Goal: Check status: Check status

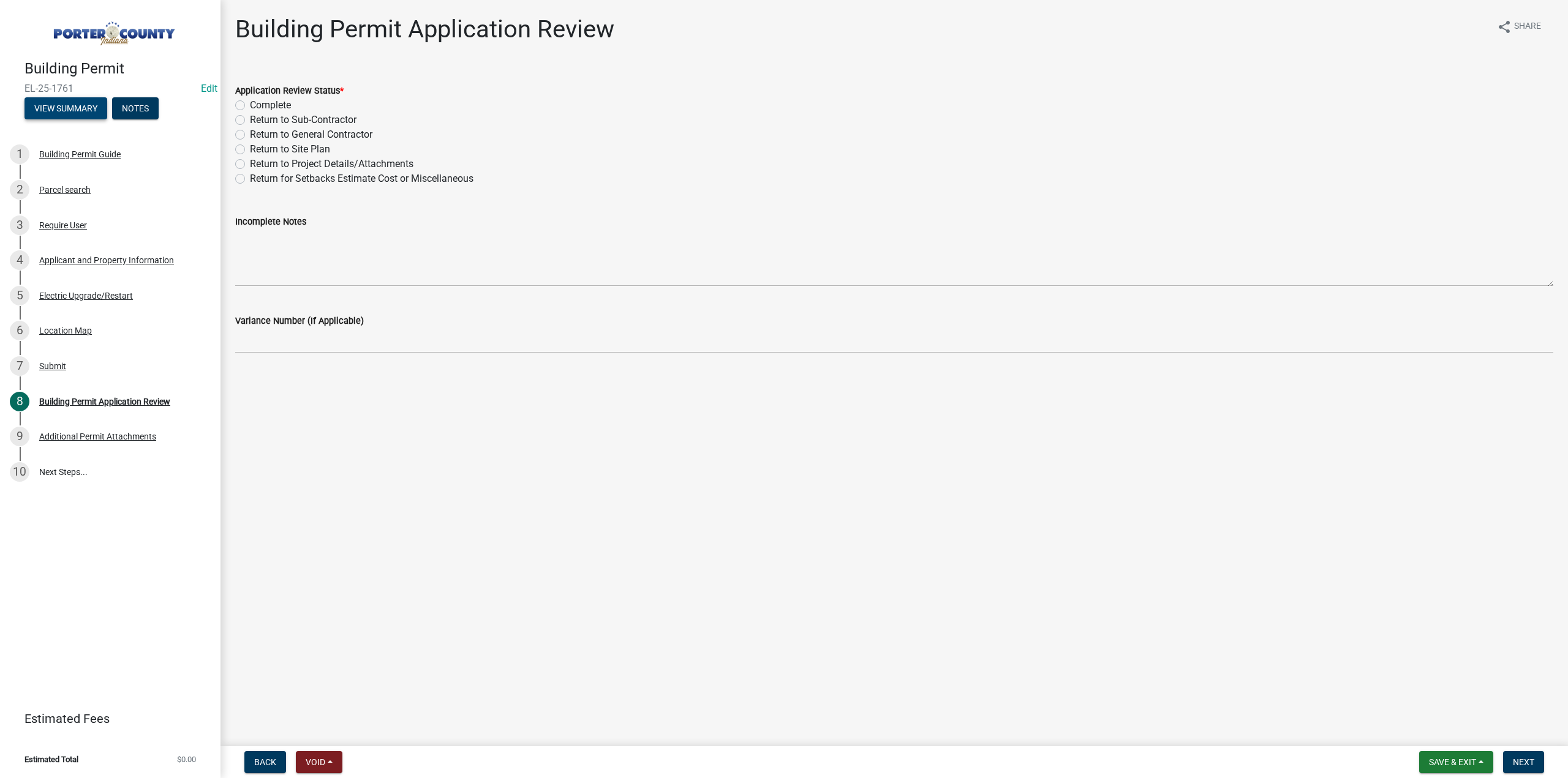
click at [58, 109] on button "View Summary" at bounding box center [65, 108] width 83 height 22
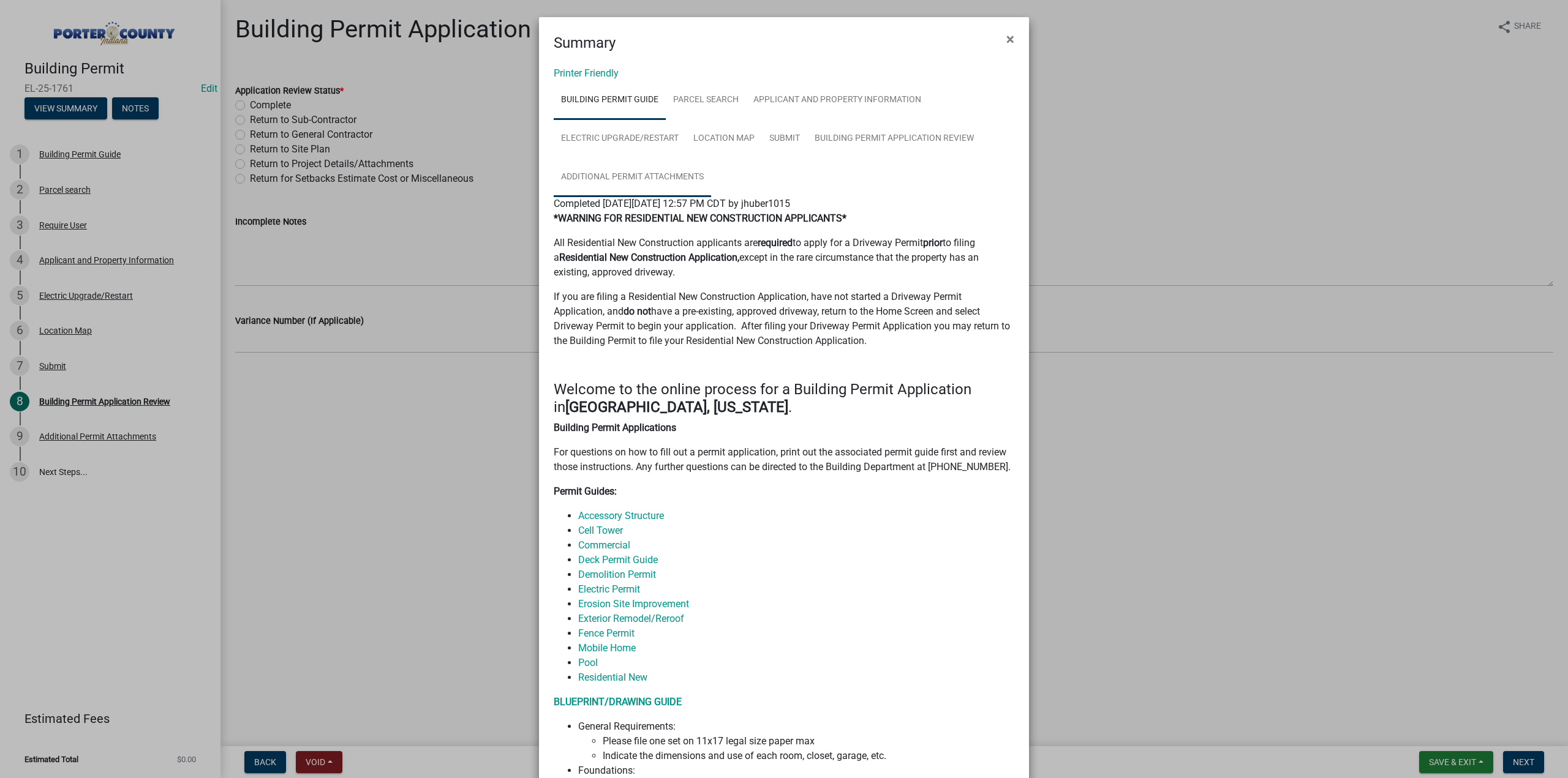
click at [645, 177] on link "Additional Permit Attachments" at bounding box center [632, 177] width 157 height 39
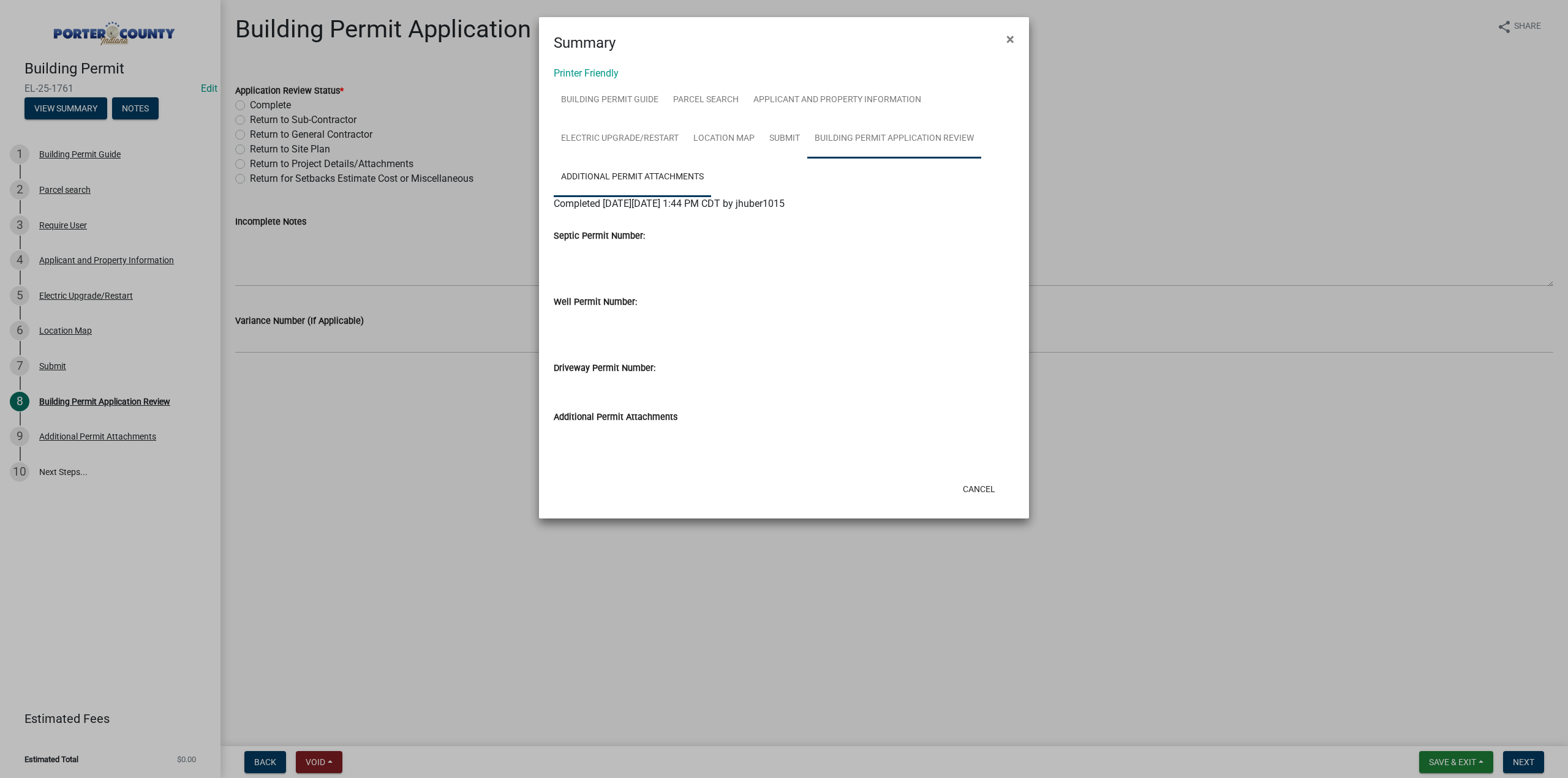
click at [867, 134] on link "Building Permit Application Review" at bounding box center [894, 139] width 174 height 39
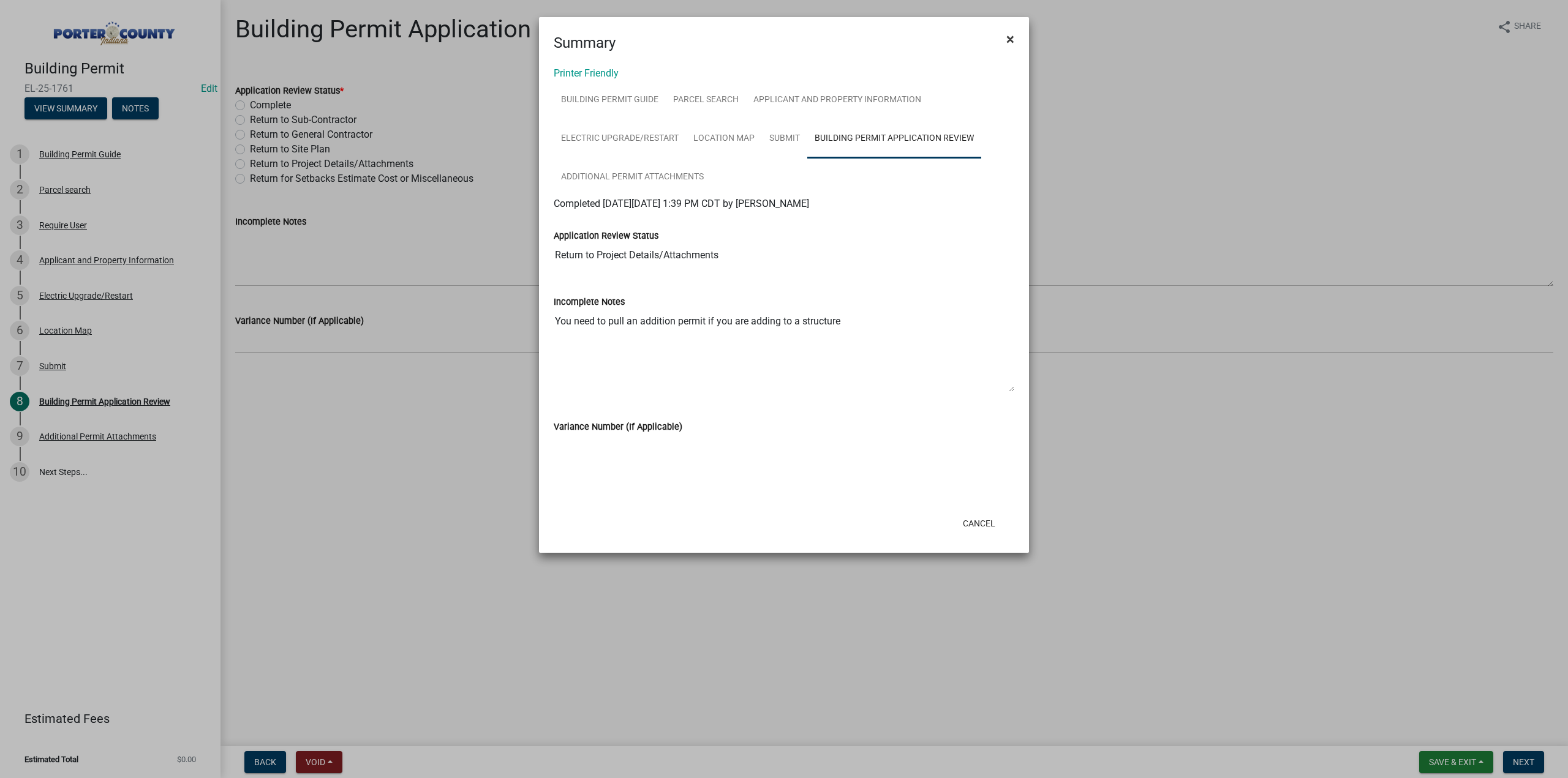
click at [1009, 37] on span "×" at bounding box center [1010, 39] width 8 height 17
